Goal: Task Accomplishment & Management: Manage account settings

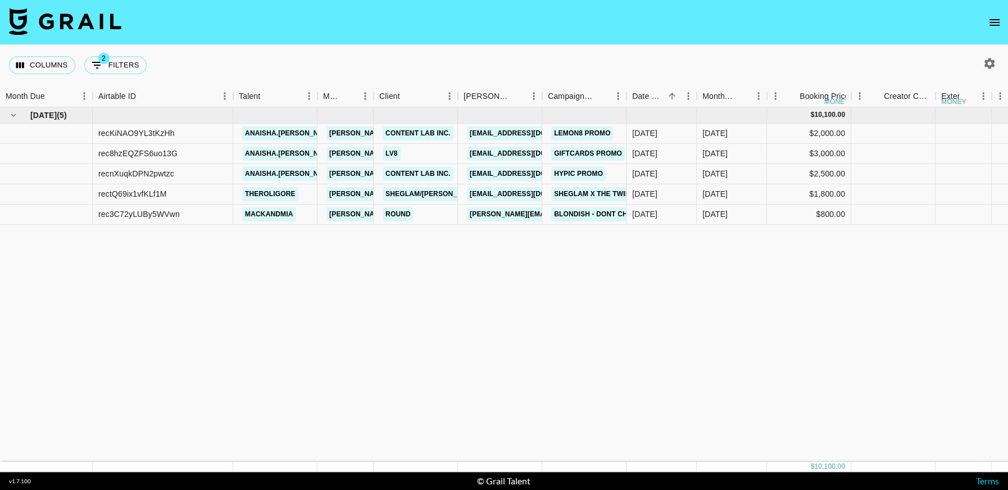
click at [987, 60] on icon "button" at bounding box center [989, 63] width 11 height 11
select select "Jun '25"
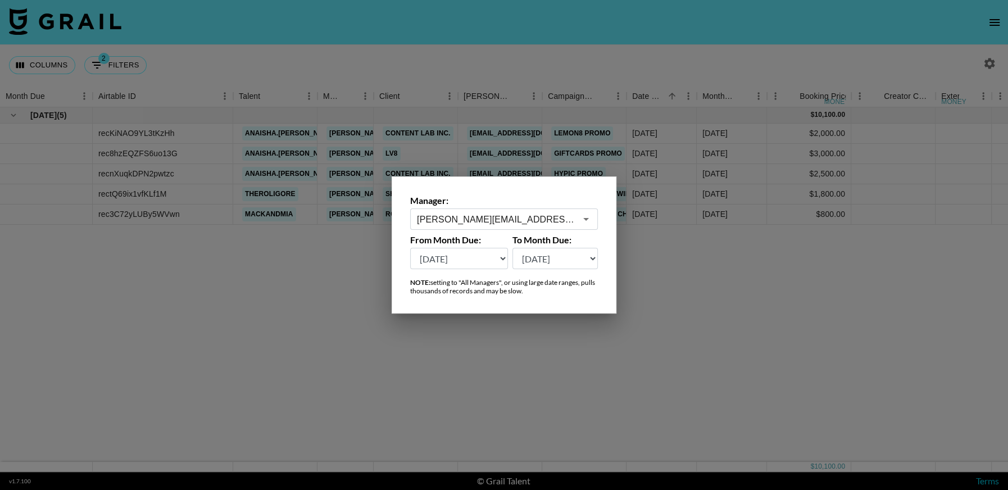
click at [481, 220] on input "hugo@grail-talent.com" at bounding box center [496, 219] width 159 height 13
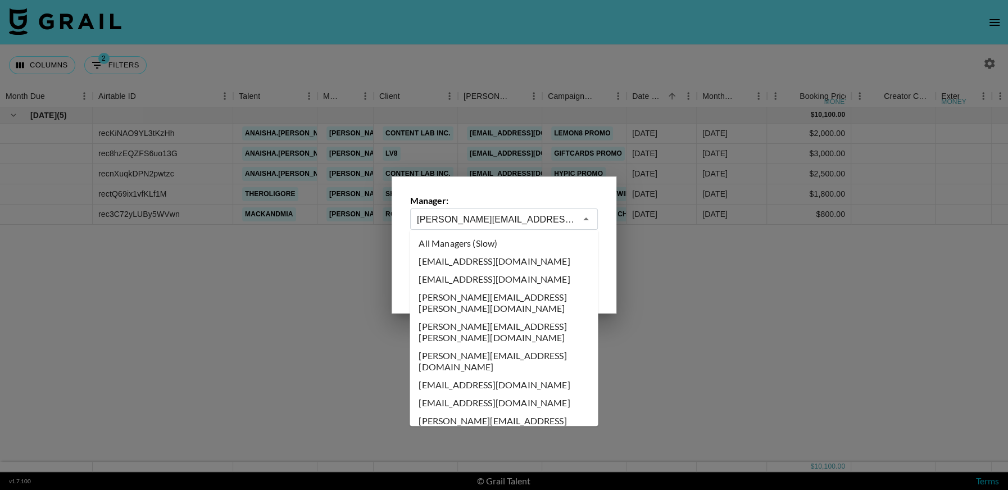
click at [494, 247] on li "All Managers (Slow)" at bounding box center [503, 243] width 188 height 18
type input "All Managers (Slow)"
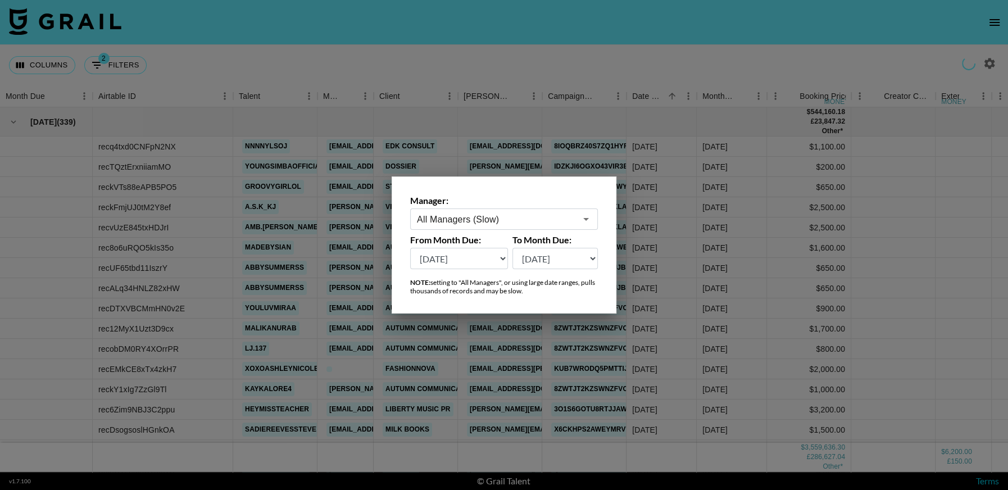
click at [740, 289] on div at bounding box center [504, 245] width 1008 height 490
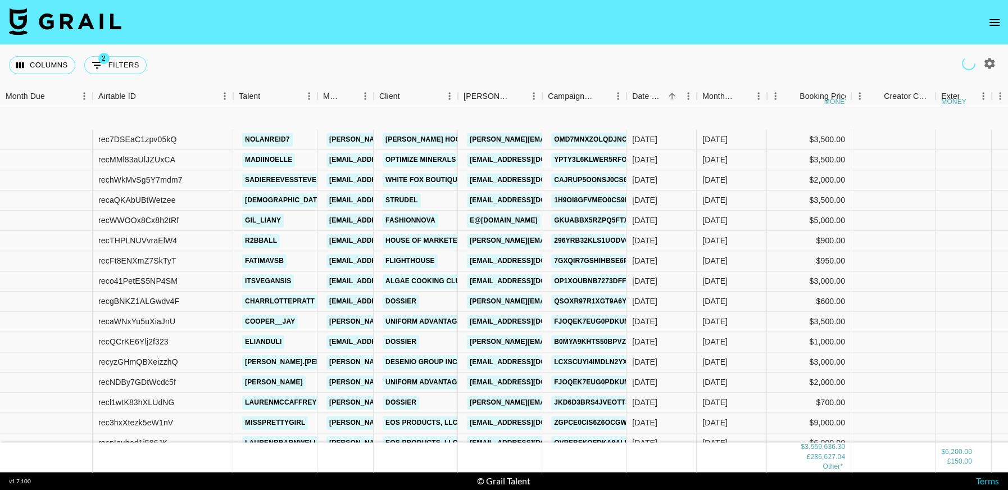
scroll to position [37942, 0]
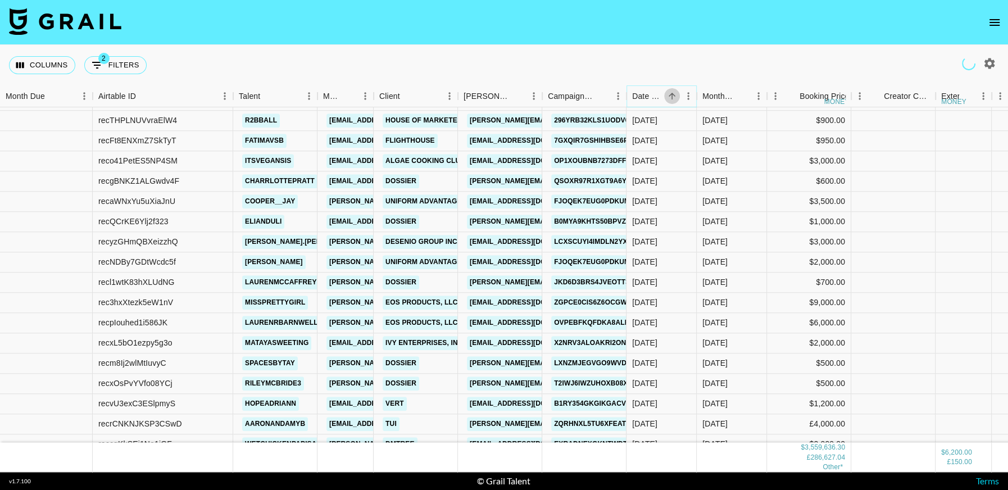
click at [673, 97] on icon "Sort" at bounding box center [672, 96] width 10 height 10
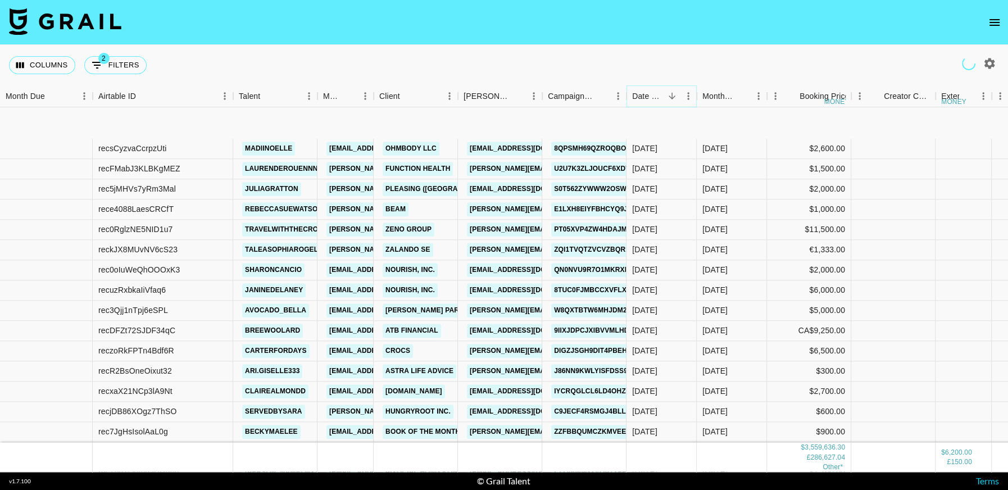
scroll to position [38179, 0]
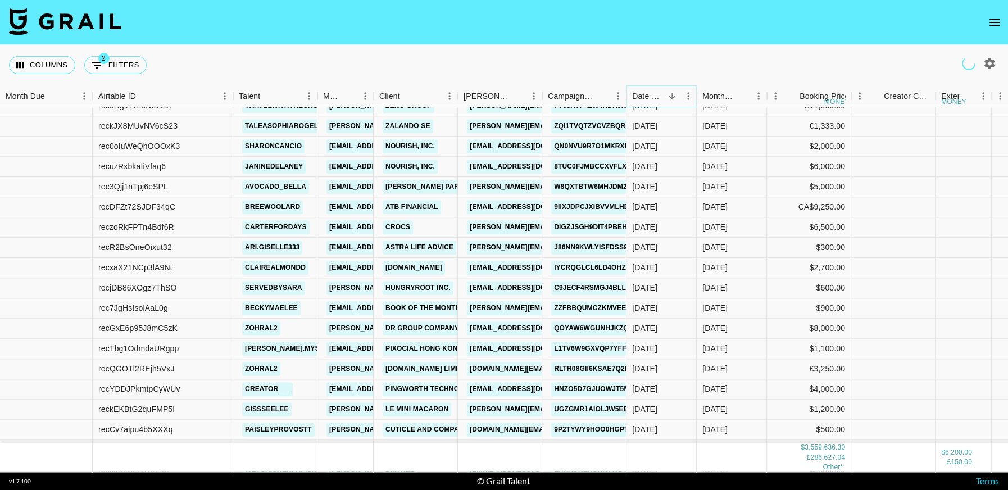
click at [671, 97] on icon "Sort" at bounding box center [671, 96] width 7 height 7
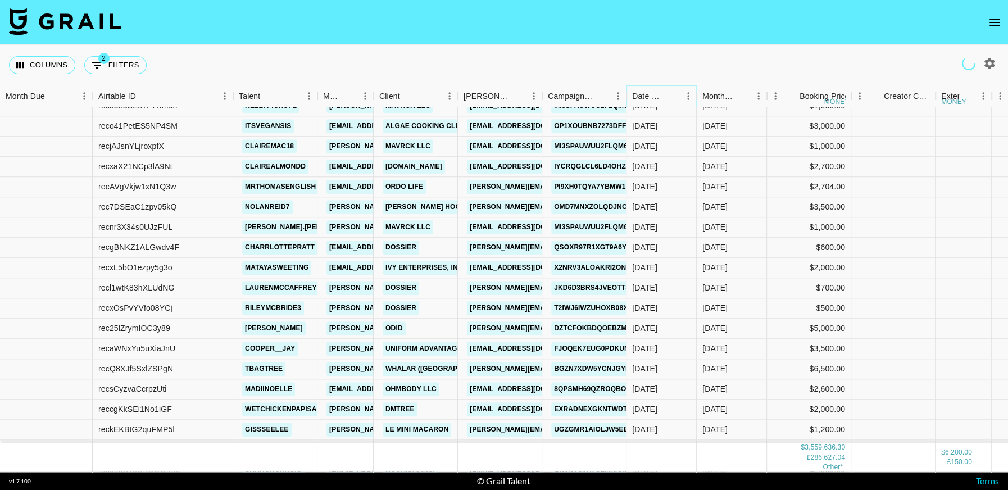
click at [675, 93] on icon "Sort" at bounding box center [672, 96] width 10 height 10
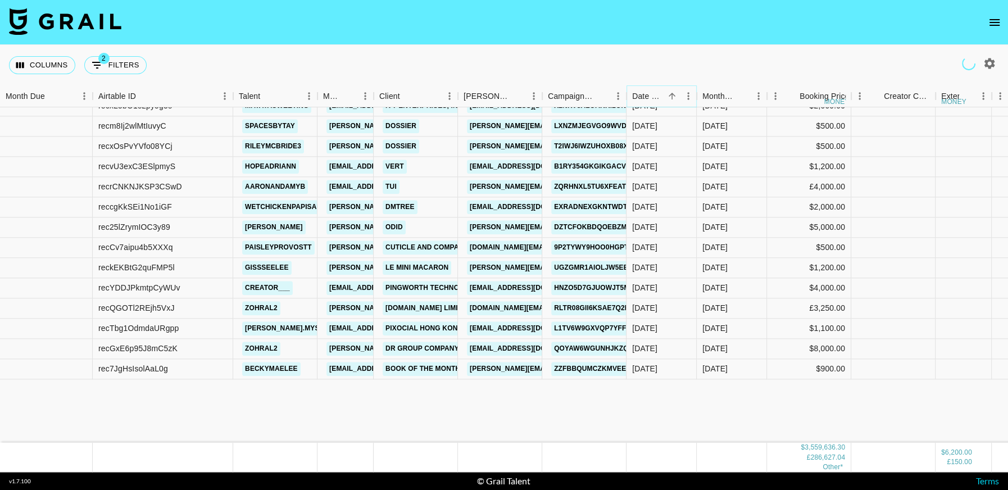
click at [675, 93] on icon "Sort" at bounding box center [672, 96] width 10 height 10
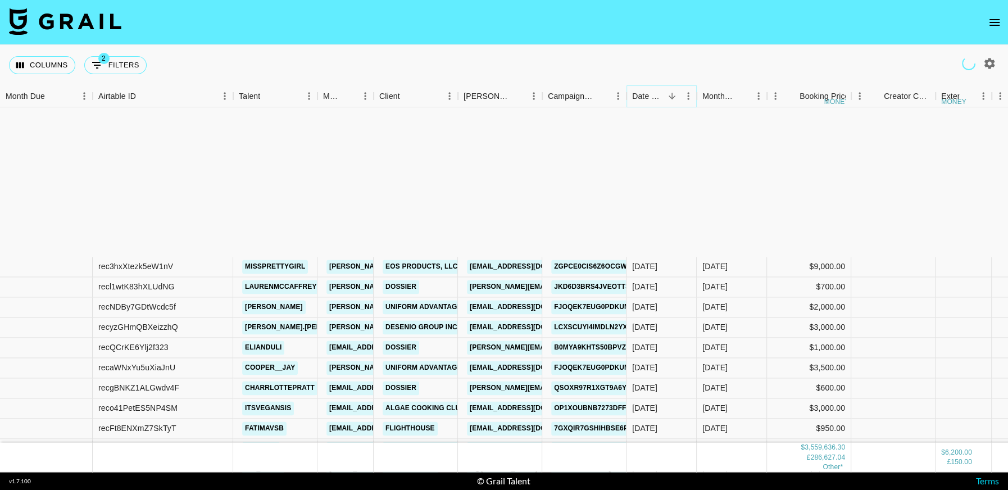
scroll to position [38795, 0]
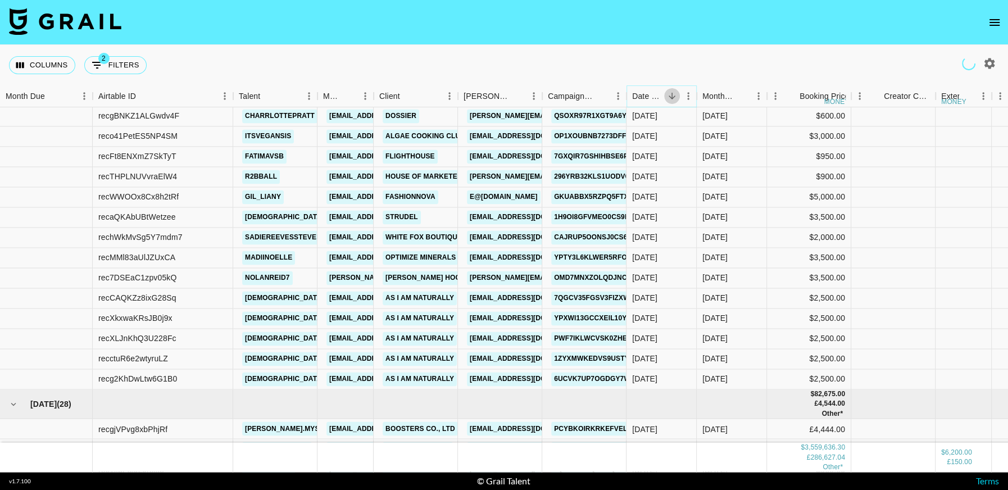
click at [672, 97] on icon "Sort" at bounding box center [672, 96] width 10 height 10
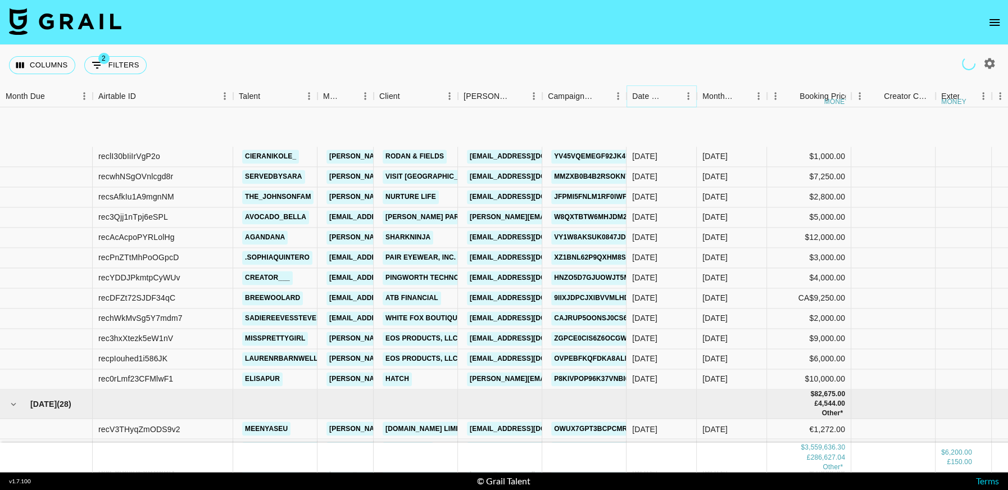
scroll to position [38876, 0]
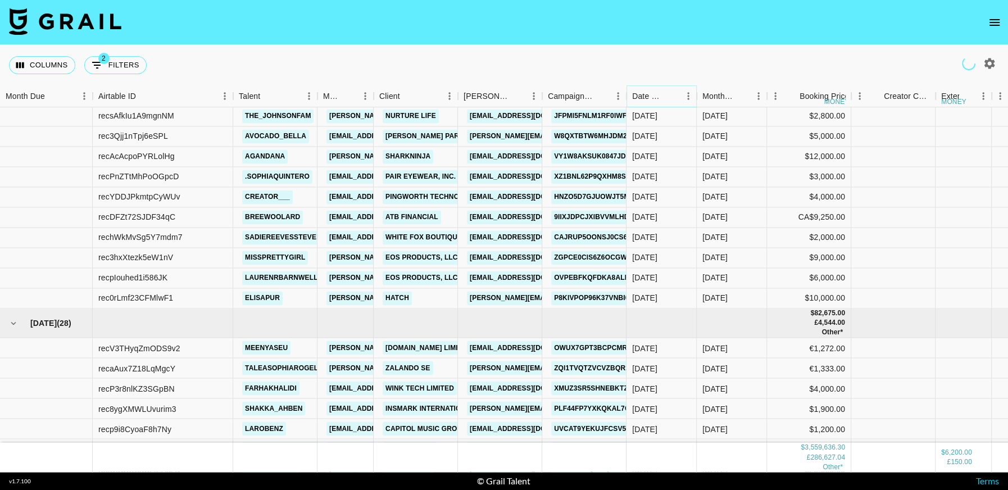
click at [672, 97] on icon "Sort" at bounding box center [671, 96] width 7 height 7
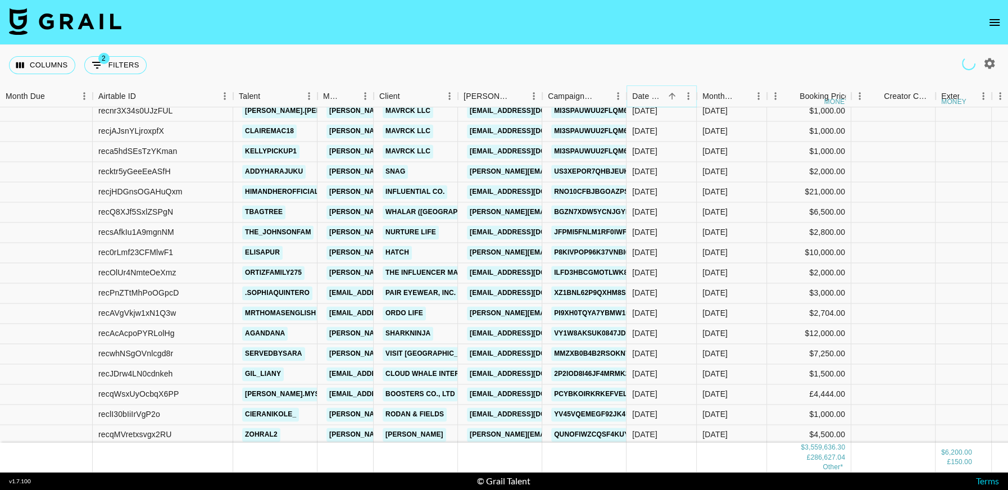
scroll to position [38746, 0]
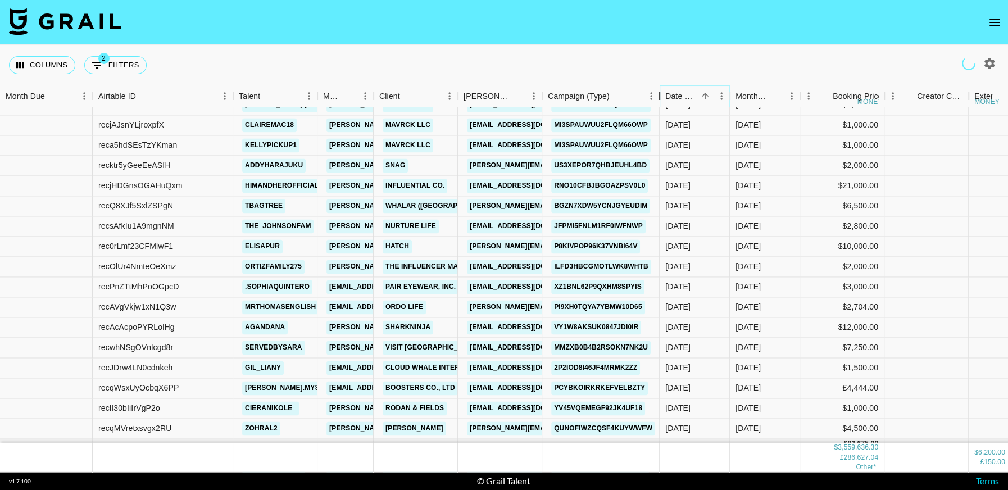
drag, startPoint x: 635, startPoint y: 99, endPoint x: 657, endPoint y: 109, distance: 23.9
click at [657, 109] on div "Month Due Airtable ID Talent Manager Client Booker Campaign (Type) Date Created…" at bounding box center [504, 278] width 1008 height 386
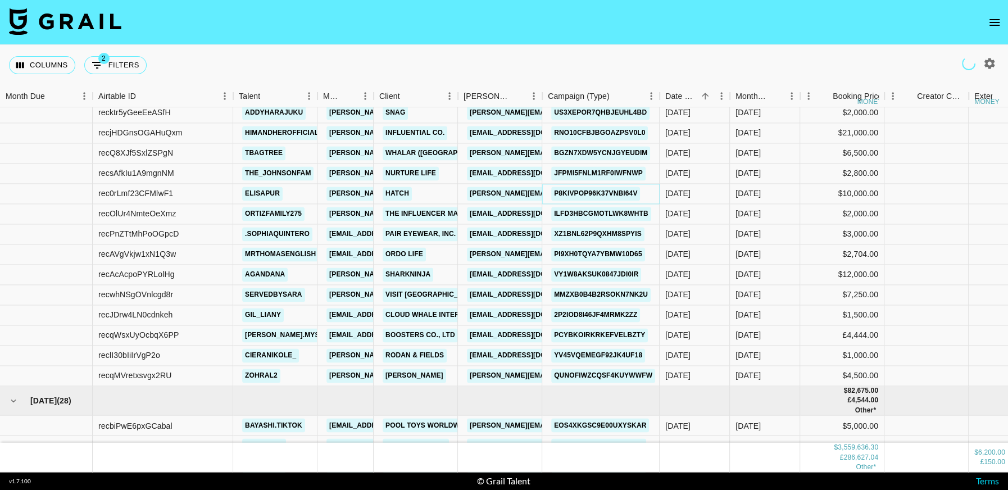
click at [583, 191] on link "p8KIVPop96K37vnBi64v" at bounding box center [595, 194] width 89 height 14
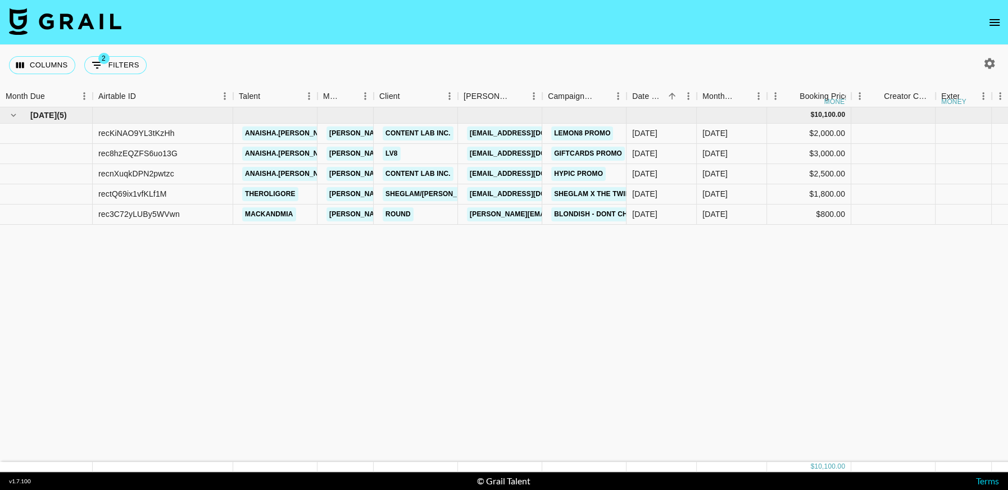
click at [989, 65] on icon "button" at bounding box center [988, 63] width 13 height 13
select select "Jun '25"
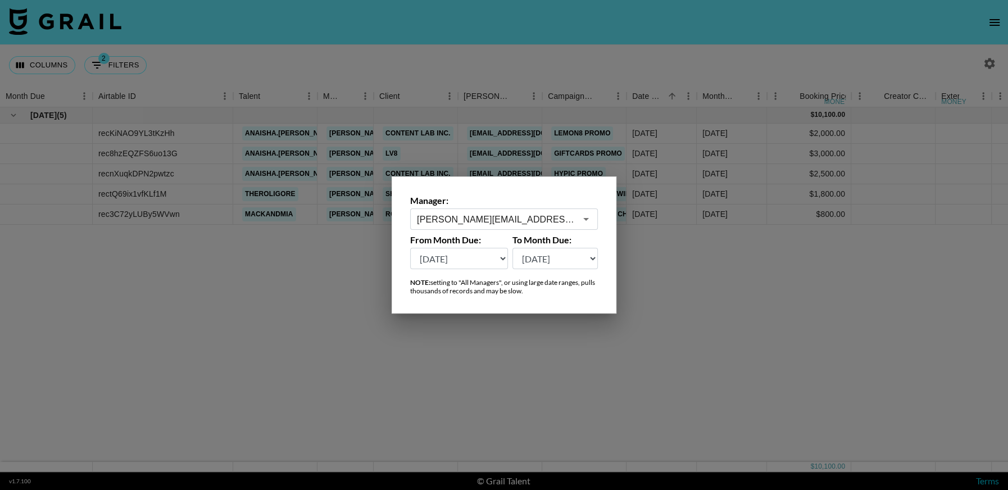
click at [495, 222] on div "hugo@grail-talent.com ​" at bounding box center [504, 218] width 188 height 21
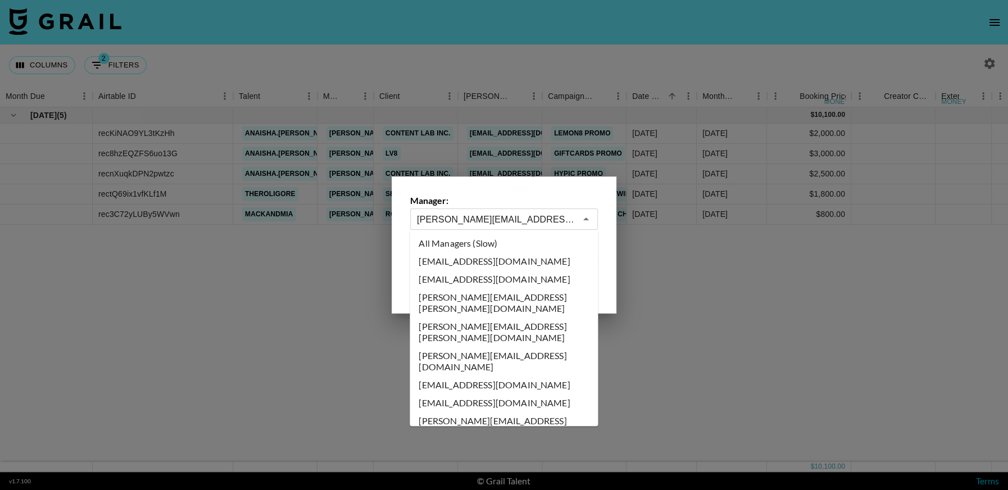
click at [492, 244] on li "All Managers (Slow)" at bounding box center [503, 243] width 188 height 18
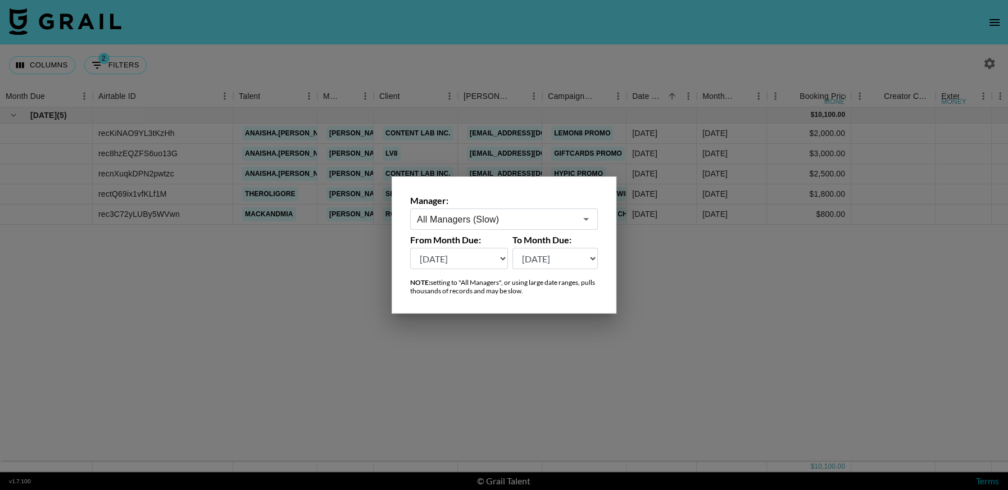
type input "All Managers (Slow)"
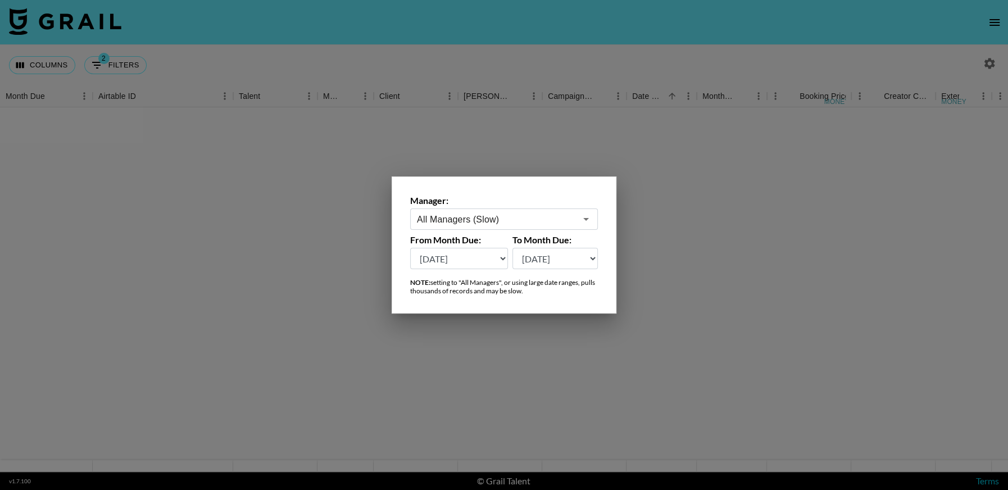
click at [494, 260] on select "Sep '26 Aug '26 Jul '26 Jun '26 May '26 Apr '26 Mar '26 Feb '26 Jan '26 Dec '25…" at bounding box center [459, 258] width 98 height 21
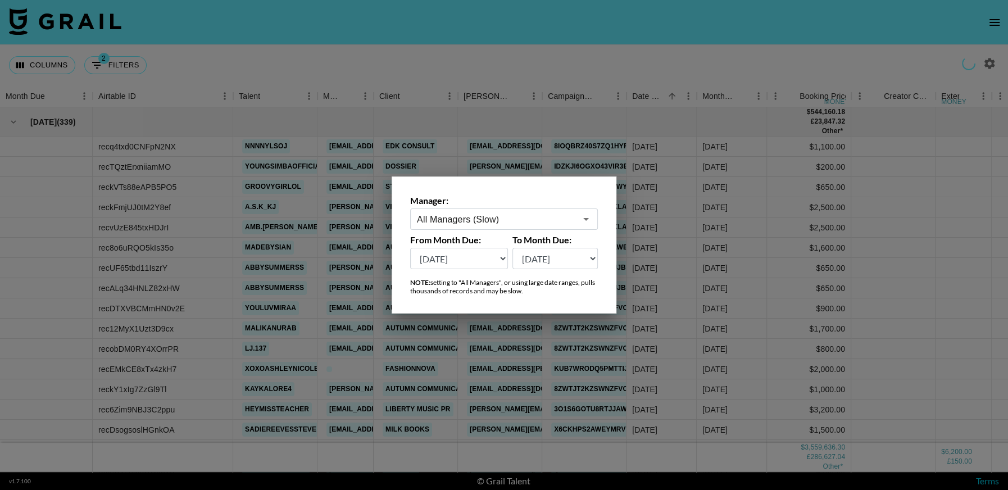
select select "Sep '25"
click at [410, 248] on select "Sep '26 Aug '26 Jul '26 Jun '26 May '26 Apr '26 Mar '26 Feb '26 Jan '26 Dec '25…" at bounding box center [459, 258] width 98 height 21
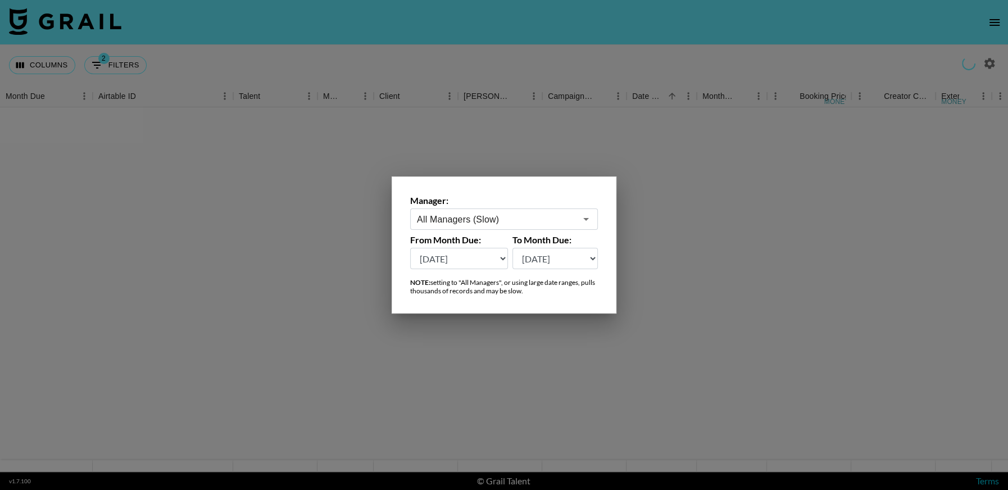
click at [726, 252] on div at bounding box center [504, 245] width 1008 height 490
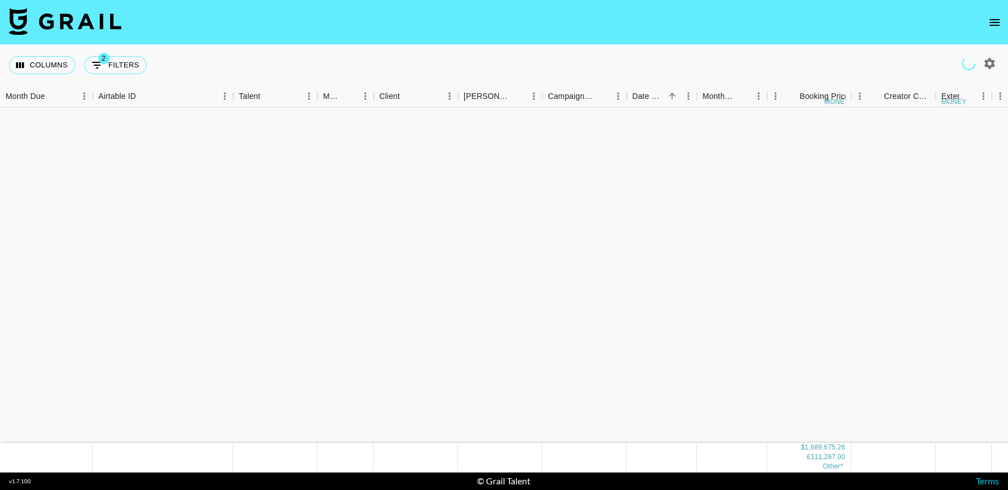
scroll to position [4389, 0]
click at [991, 66] on icon "button" at bounding box center [989, 63] width 11 height 11
select select "Sep '25"
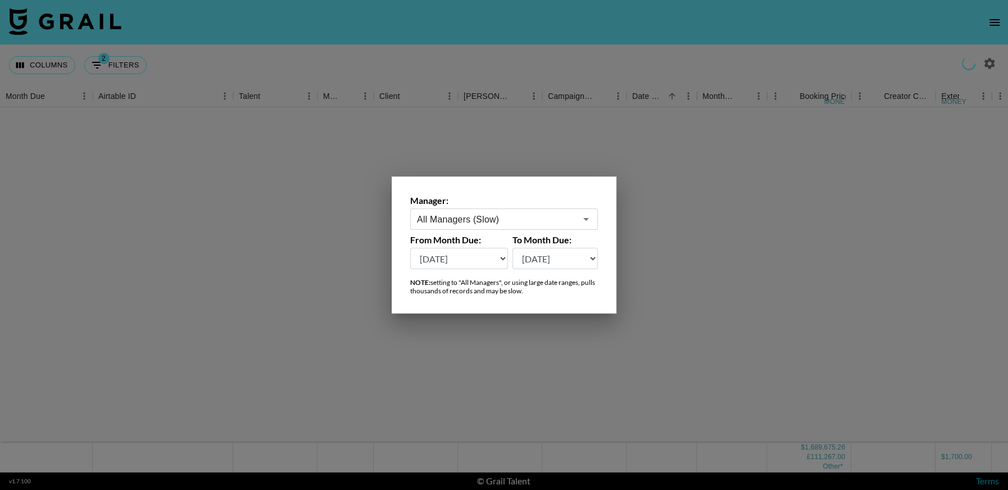
scroll to position [15222, 0]
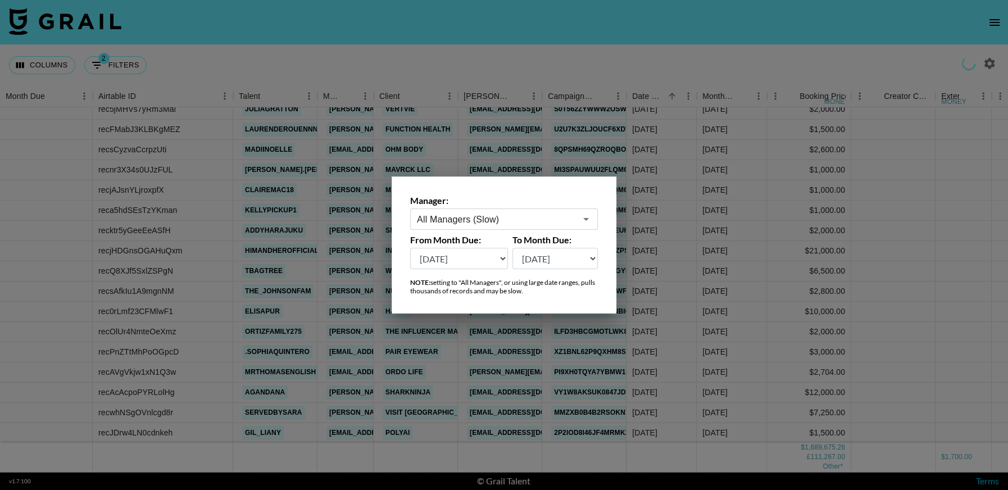
click at [572, 265] on select "Sep '26 Aug '26 Jul '26 Jun '26 May '26 Apr '26 Mar '26 Feb '26 Jan '26 Dec '25…" at bounding box center [555, 258] width 86 height 21
select select "Sep '26"
click at [512, 248] on select "Sep '26 Aug '26 Jul '26 Jun '26 May '26 Apr '26 Mar '26 Feb '26 Jan '26 Dec '25…" at bounding box center [555, 258] width 86 height 21
click at [751, 277] on div at bounding box center [504, 245] width 1008 height 490
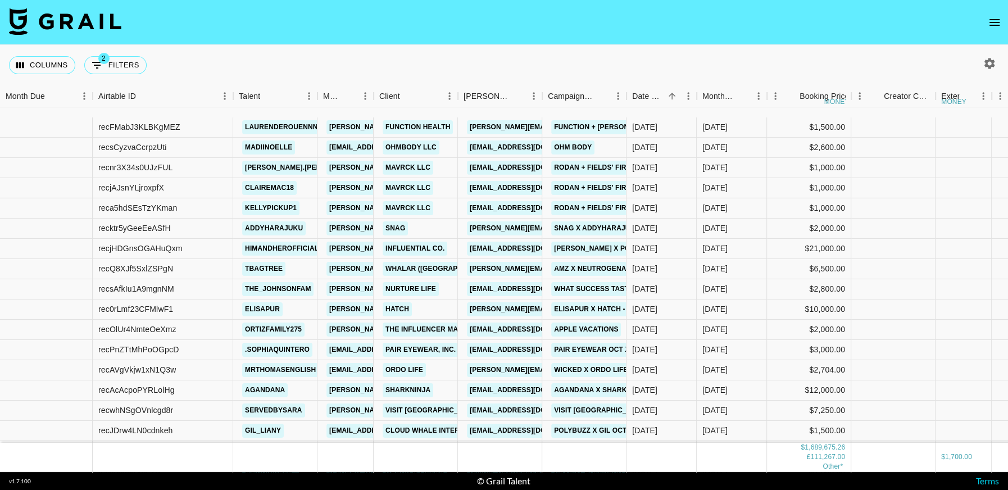
scroll to position [15298, 0]
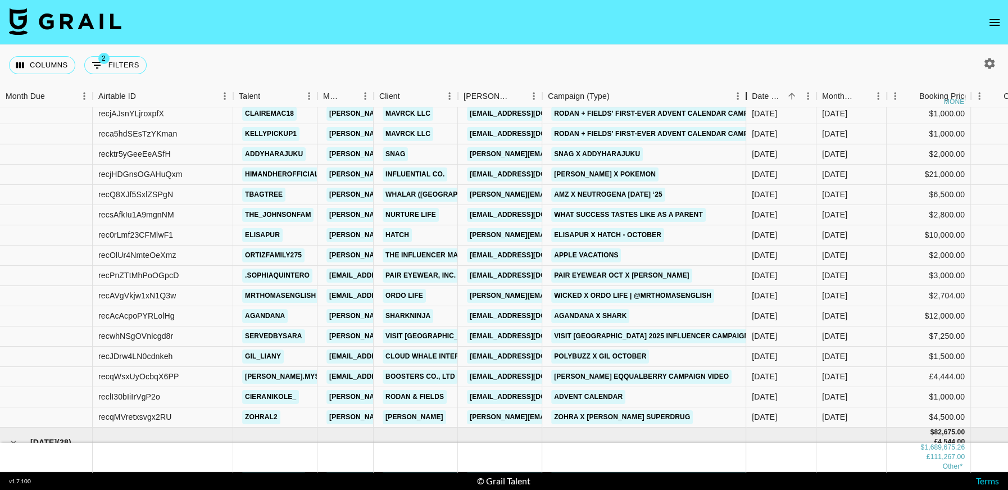
drag, startPoint x: 748, startPoint y: 105, endPoint x: 736, endPoint y: 214, distance: 109.6
click at [749, 104] on div "Campaign (Type)" at bounding box center [745, 96] width 13 height 22
click at [516, 235] on link "sara.haig@hatch.co" at bounding box center [616, 235] width 298 height 14
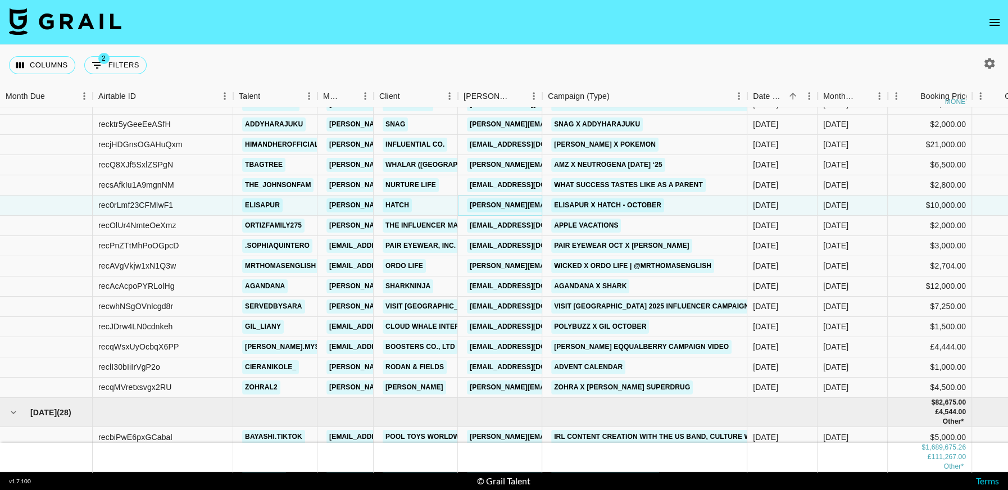
scroll to position [15351, 0]
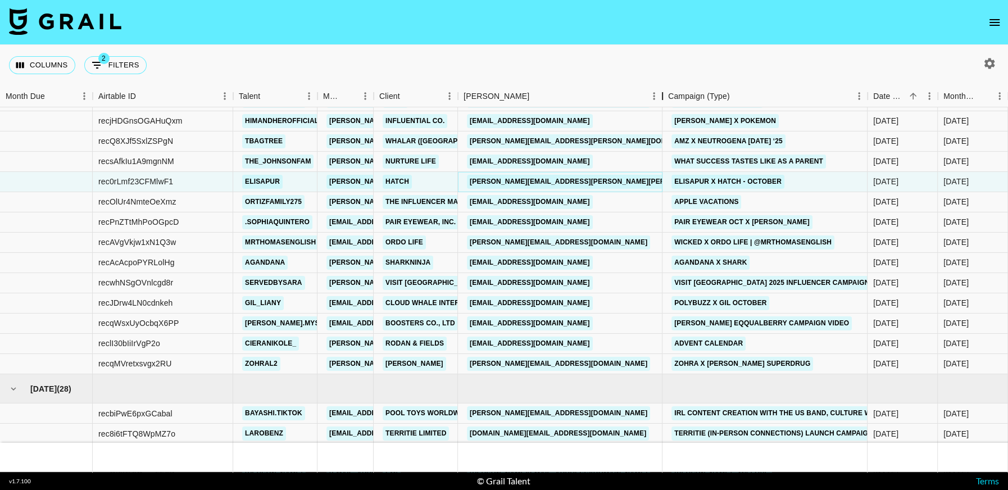
drag, startPoint x: 545, startPoint y: 95, endPoint x: 665, endPoint y: 99, distance: 120.3
click at [665, 99] on div "Booker" at bounding box center [661, 96] width 13 height 22
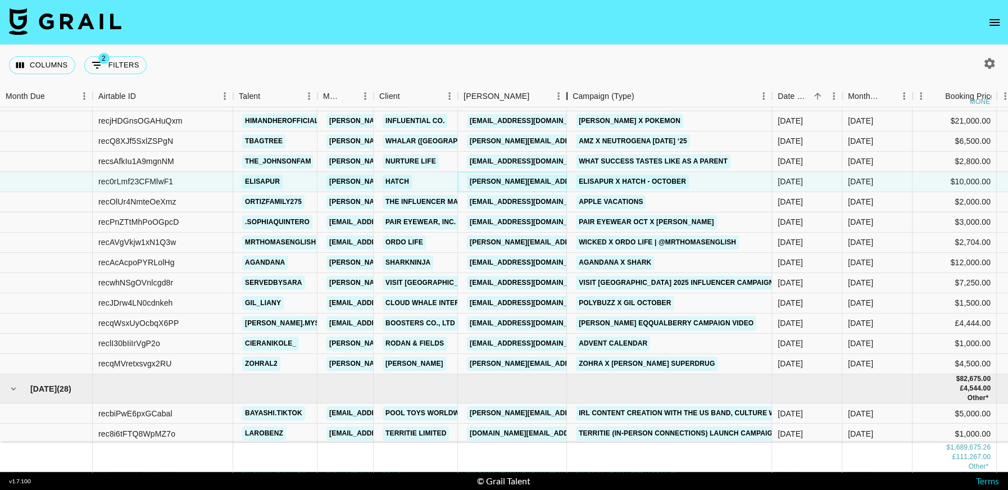
drag, startPoint x: 659, startPoint y: 97, endPoint x: 563, endPoint y: 95, distance: 95.5
click at [563, 95] on div "Booker" at bounding box center [566, 96] width 13 height 22
click at [532, 242] on link "christy@ordolife.com" at bounding box center [558, 242] width 183 height 14
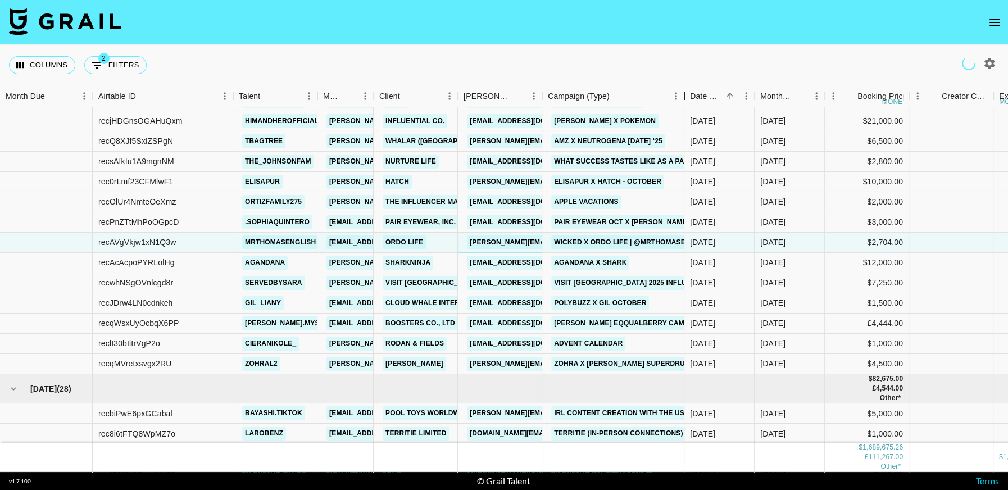
drag, startPoint x: 626, startPoint y: 98, endPoint x: 684, endPoint y: 109, distance: 58.8
click at [684, 109] on div "Month Due Airtable ID Talent Manager Client Booker Campaign (Type) Date Created…" at bounding box center [504, 278] width 1008 height 386
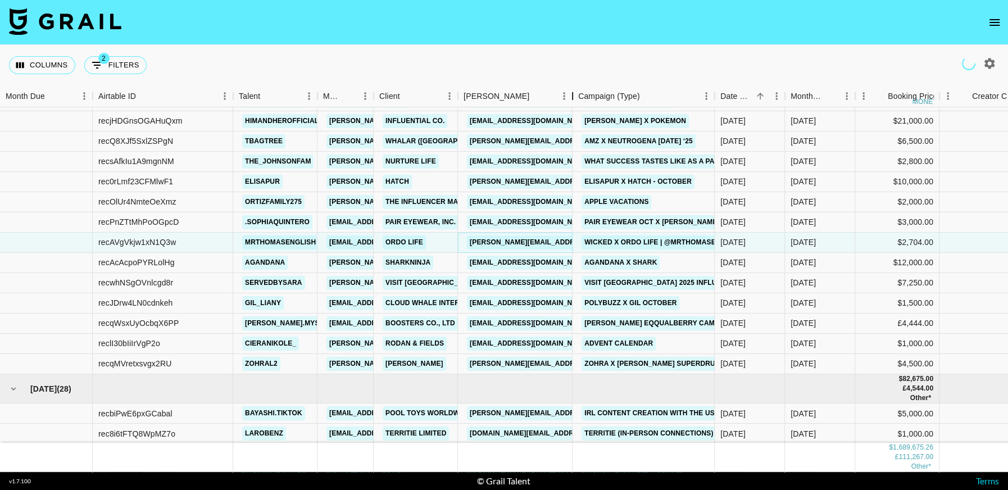
drag, startPoint x: 623, startPoint y: 94, endPoint x: 604, endPoint y: 281, distance: 187.4
click at [575, 98] on div "Booker" at bounding box center [572, 96] width 13 height 22
click at [514, 262] on link "Aly.Cantor@sharkninja.com" at bounding box center [530, 263] width 126 height 14
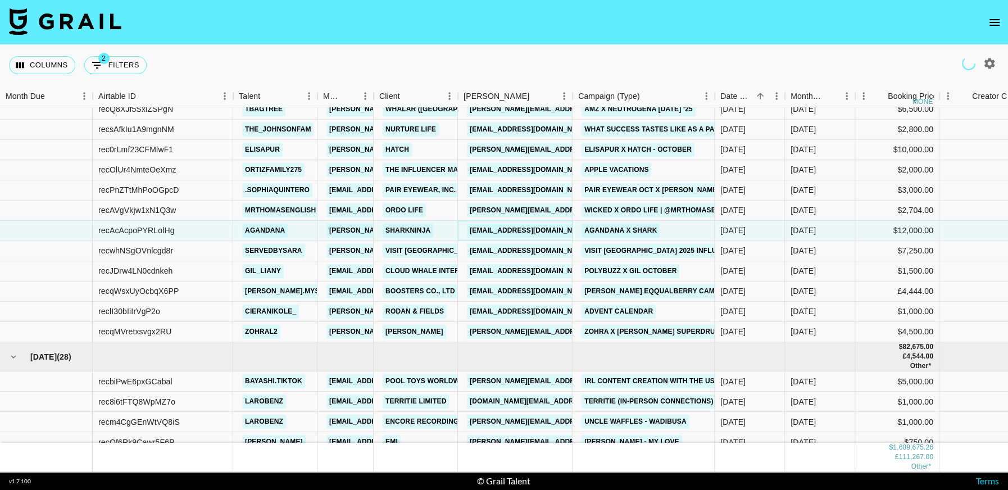
scroll to position [15401, 0]
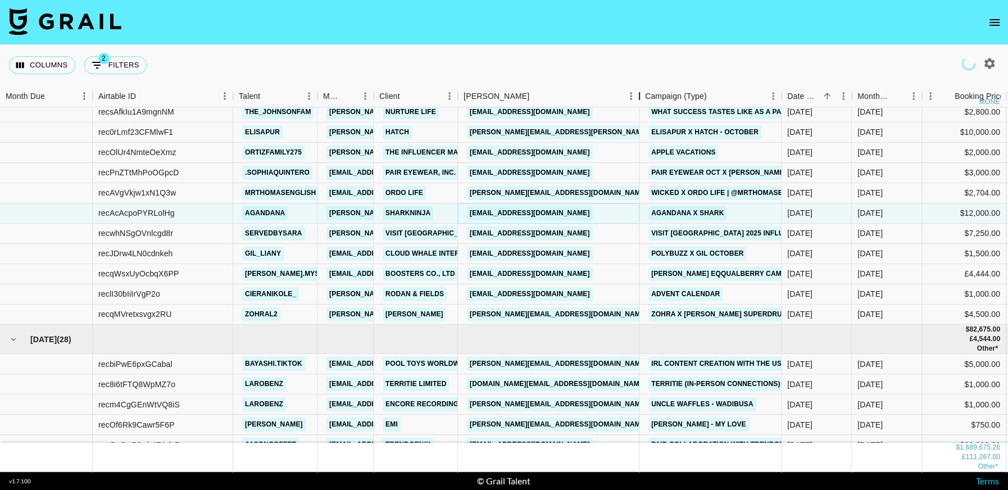
drag, startPoint x: 577, startPoint y: 96, endPoint x: 644, endPoint y: 97, distance: 66.8
click at [644, 97] on div "Booker" at bounding box center [638, 96] width 13 height 22
click at [558, 276] on link "eqqualberry.comm@boosters.kr" at bounding box center [530, 274] width 126 height 14
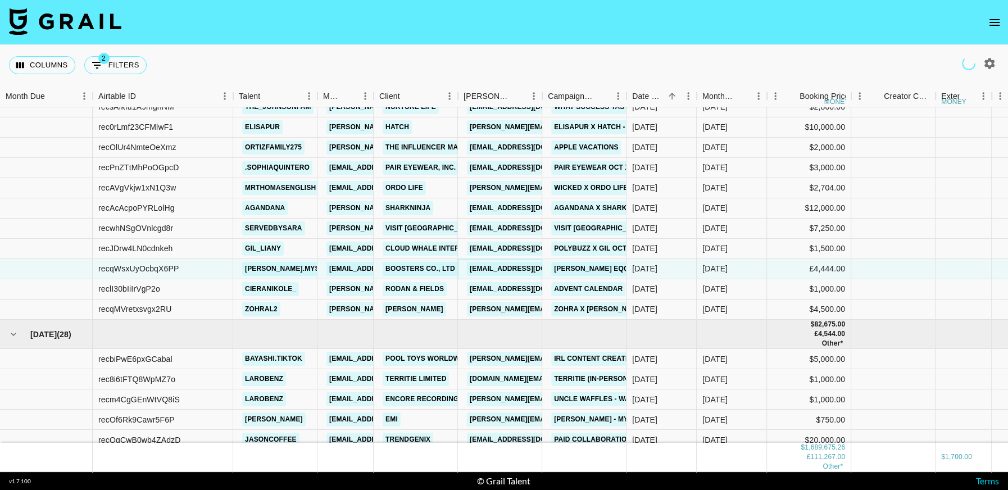
scroll to position [15424, 0]
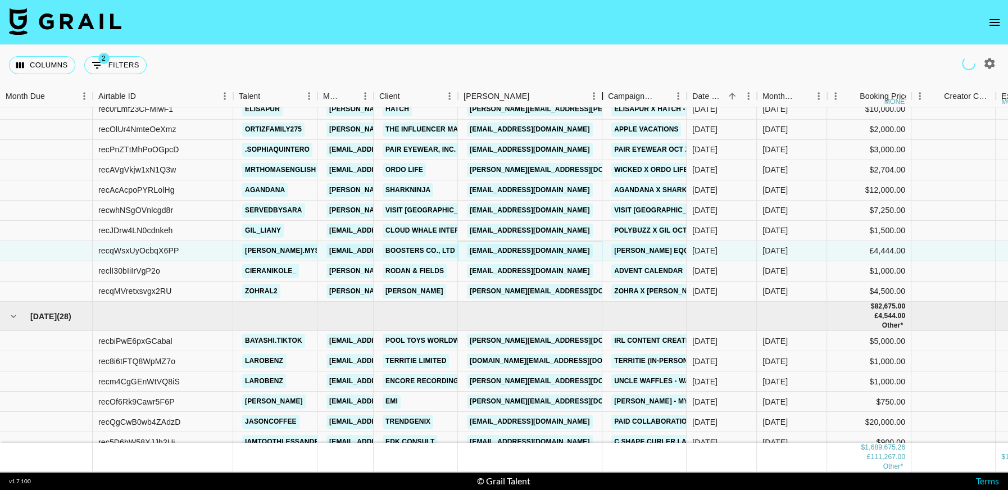
drag, startPoint x: 544, startPoint y: 95, endPoint x: 604, endPoint y: 108, distance: 61.4
click at [604, 108] on div "Month Due Airtable ID Talent Manager Client Booker Campaign (Type) Date Created…" at bounding box center [504, 278] width 1008 height 386
click at [535, 291] on link "[PERSON_NAME][EMAIL_ADDRESS][DOMAIN_NAME]" at bounding box center [558, 291] width 183 height 14
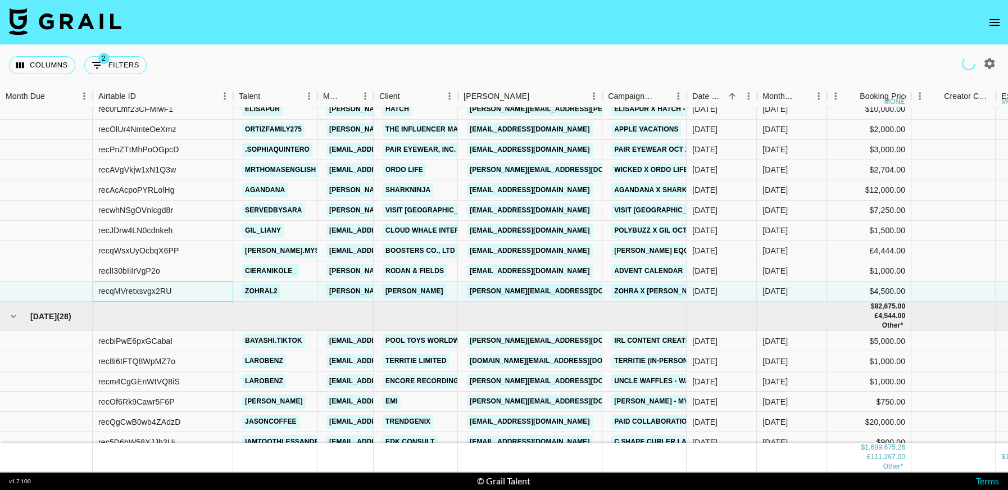
click at [153, 291] on div "recqMVretxsvgx2RU" at bounding box center [134, 291] width 73 height 11
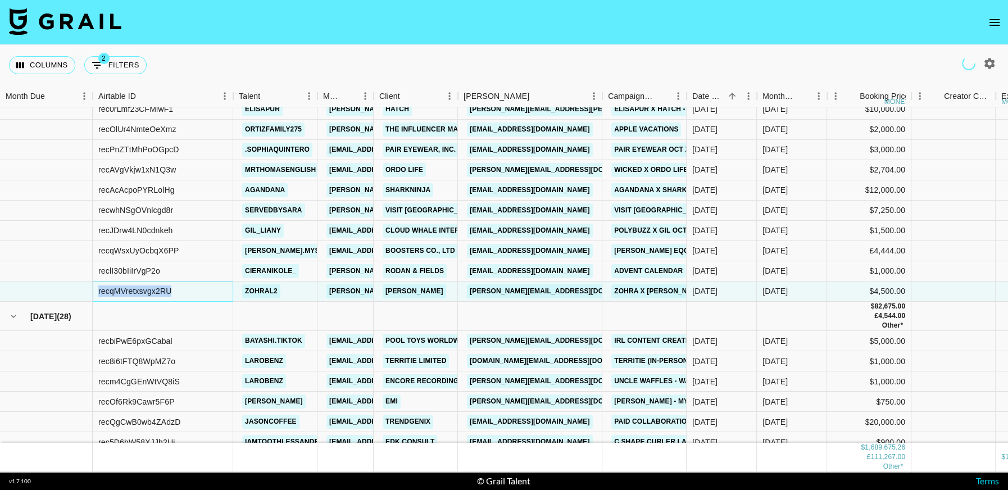
copy div "recqMVretxsvgx2RU"
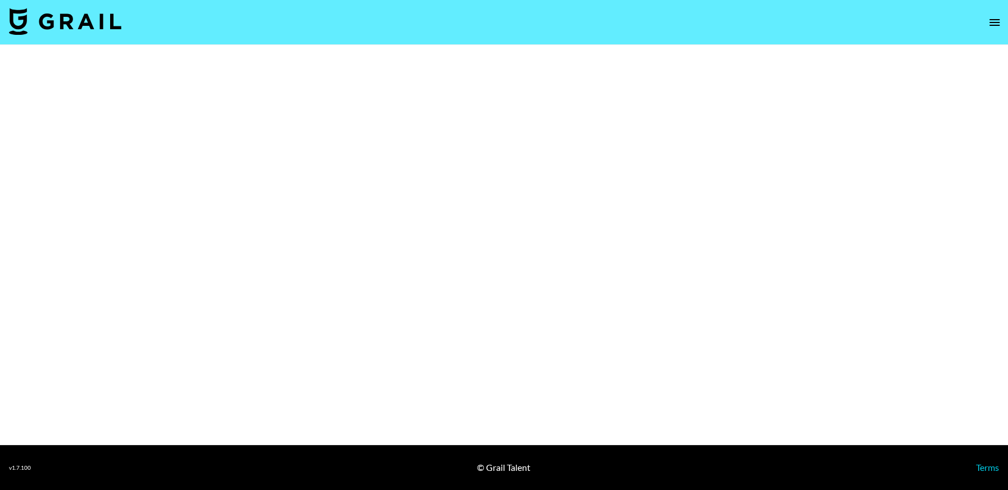
select select "Brand"
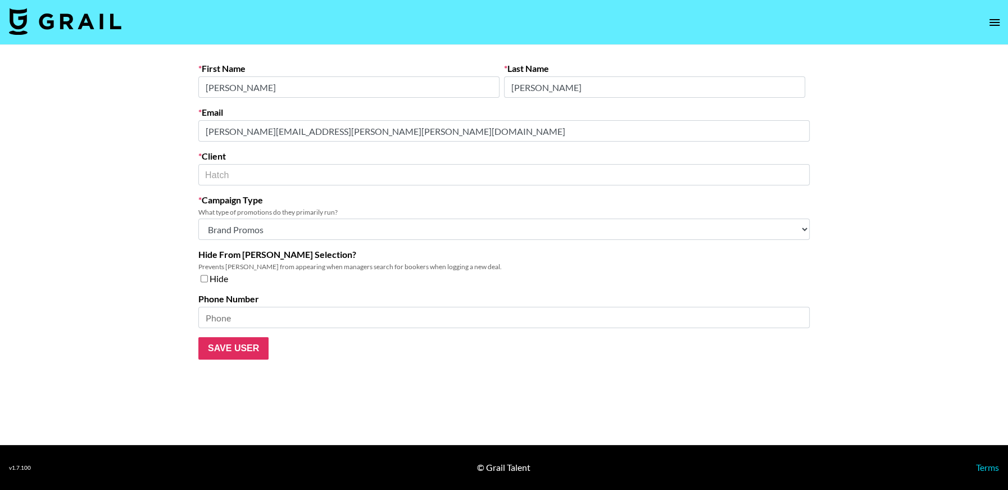
click at [158, 122] on main "First Name [PERSON_NAME] Last Name [PERSON_NAME] Email [PERSON_NAME][EMAIL_ADDR…" at bounding box center [504, 245] width 1008 height 400
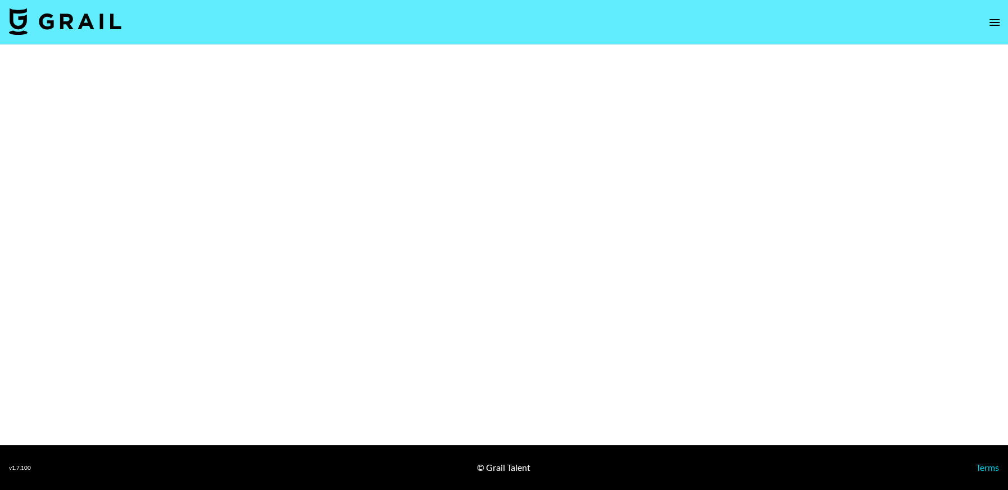
select select "Brand"
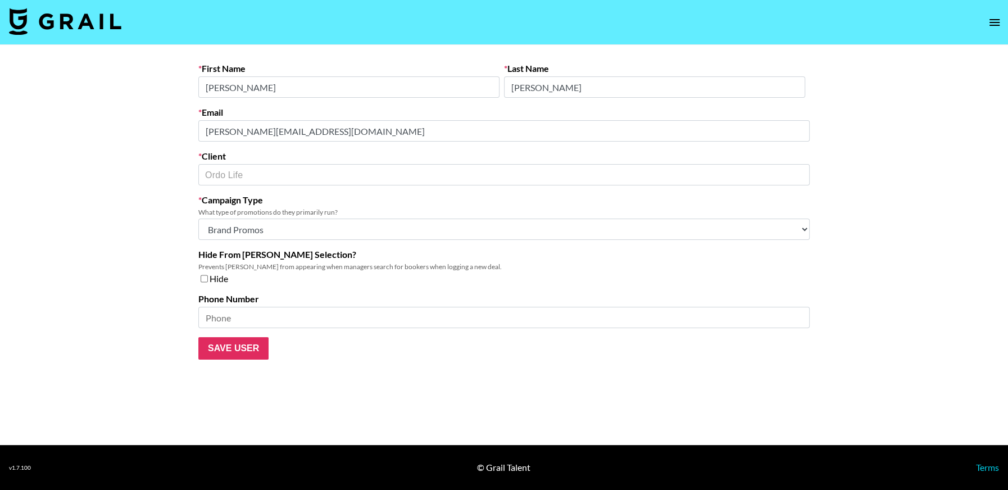
click at [134, 129] on main "First Name [PERSON_NAME] Last Name [PERSON_NAME] Email [PERSON_NAME][EMAIL_ADDR…" at bounding box center [504, 245] width 1008 height 400
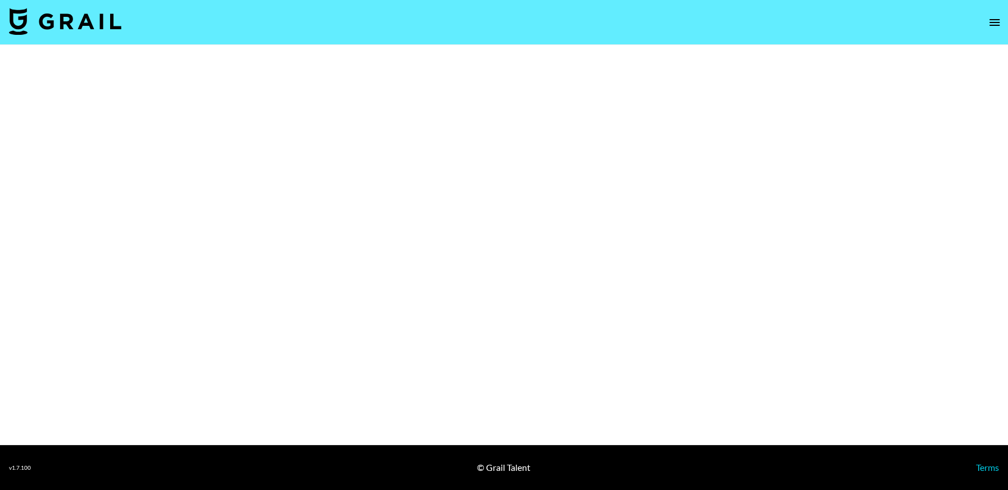
select select "Brand"
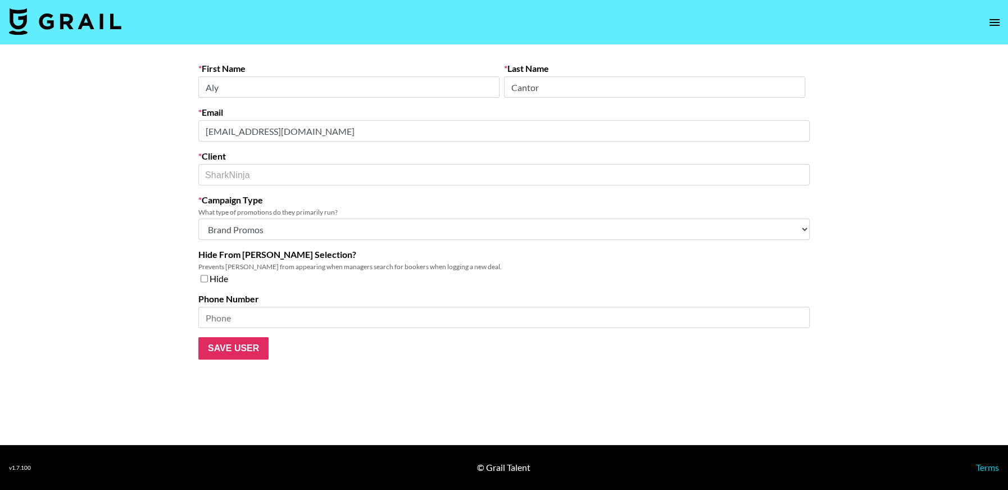
click at [183, 133] on main "First Name Aly Last Name Cantor Email Aly.Cantor@sharkninja.com Client SharkNin…" at bounding box center [504, 245] width 1008 height 400
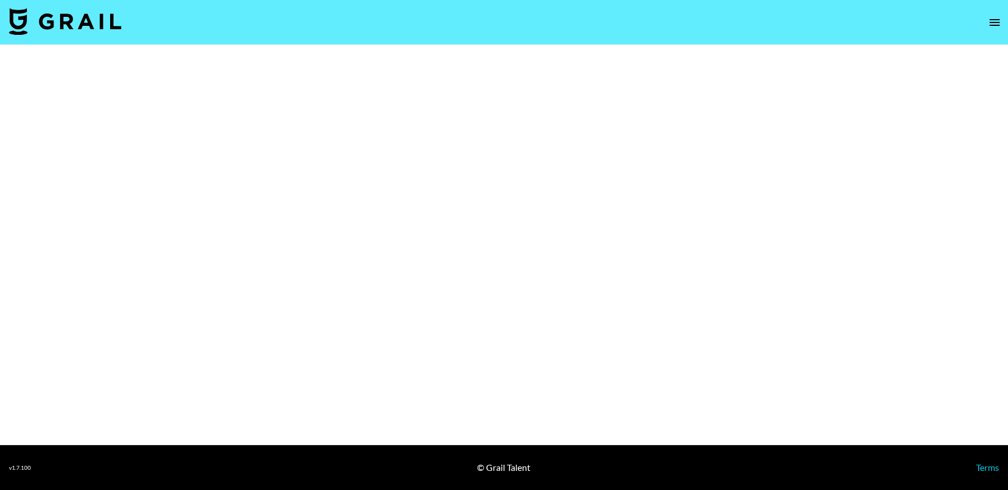
select select "Brand"
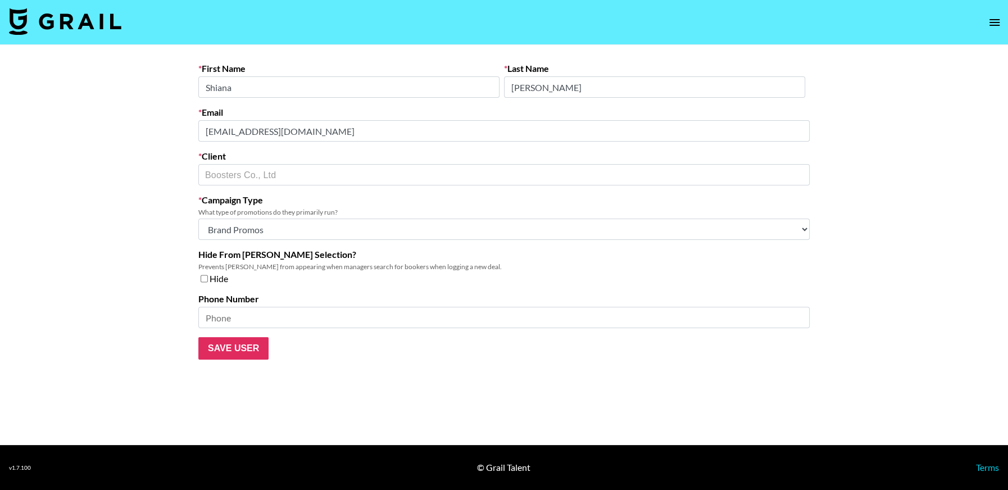
click at [164, 133] on main "First Name [PERSON_NAME] Last Name [PERSON_NAME] Email [EMAIL_ADDRESS][DOMAIN_N…" at bounding box center [504, 245] width 1008 height 400
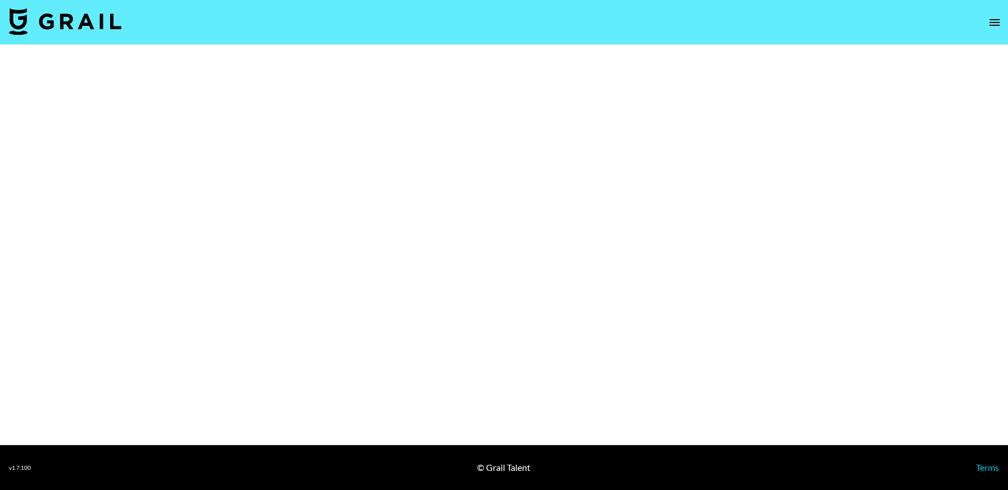
select select "Brand"
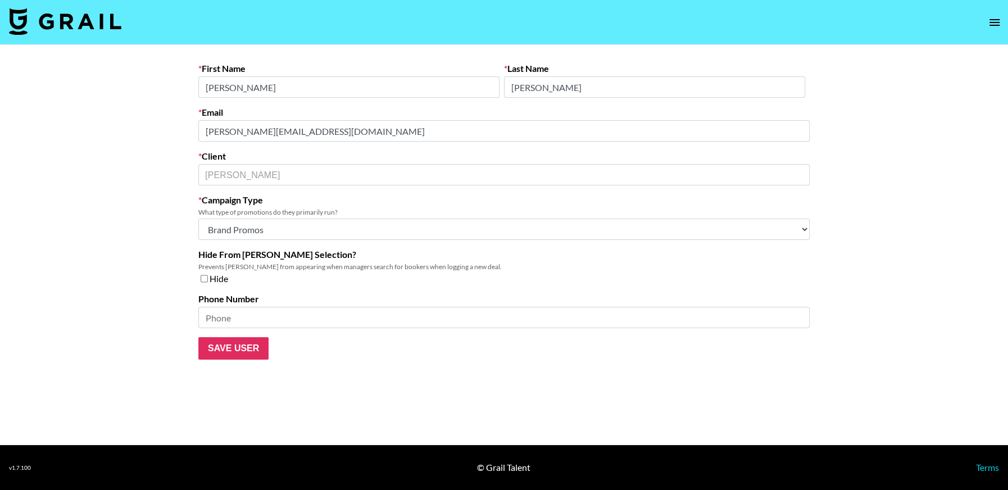
click at [180, 136] on main "First Name [PERSON_NAME] Last Name [PERSON_NAME] Email [PERSON_NAME][EMAIL_ADDR…" at bounding box center [504, 245] width 1008 height 400
click at [136, 133] on main "First Name [PERSON_NAME] Last Name [PERSON_NAME] Email [PERSON_NAME][EMAIL_ADDR…" at bounding box center [504, 245] width 1008 height 400
